Goal: Information Seeking & Learning: Learn about a topic

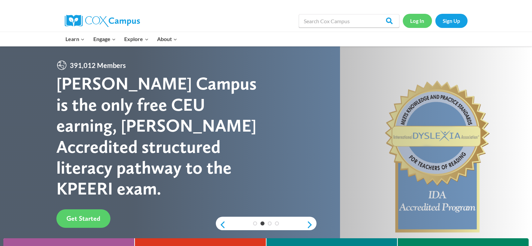
click at [425, 20] on link "Log In" at bounding box center [417, 21] width 29 height 14
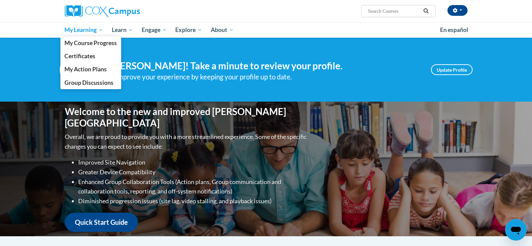
click at [80, 31] on span "My Learning" at bounding box center [83, 30] width 39 height 8
click at [83, 43] on span "My Course Progress" at bounding box center [90, 42] width 52 height 7
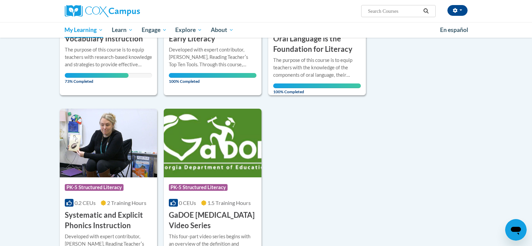
scroll to position [134, 0]
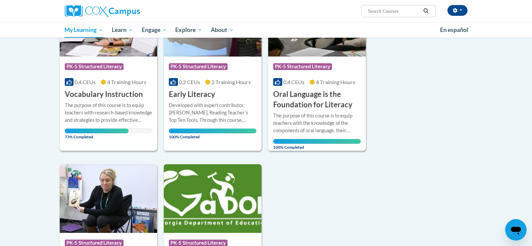
click at [111, 102] on div "The purpose of this course is to equip teachers with research-based knowledge a…" at bounding box center [109, 112] width 88 height 22
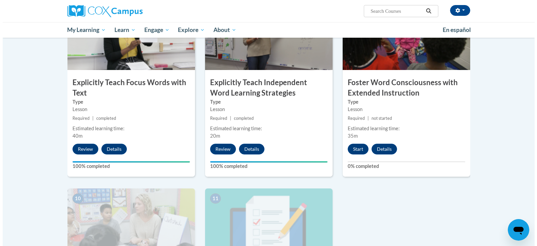
scroll to position [587, 0]
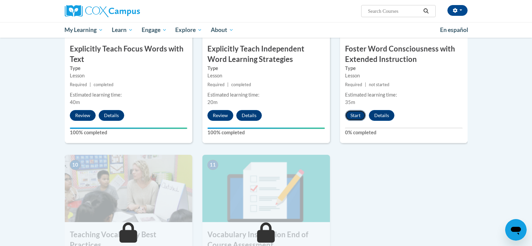
click at [356, 114] on button "Start" at bounding box center [355, 115] width 21 height 11
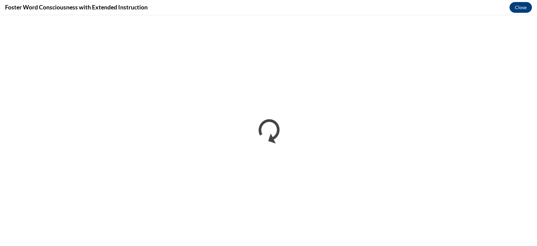
scroll to position [0, 0]
